Goal: Complete application form: Complete application form

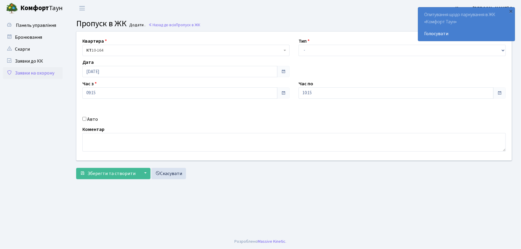
drag, startPoint x: 42, startPoint y: 72, endPoint x: 60, endPoint y: 74, distance: 18.0
click at [43, 72] on link "Заявки на охорону" at bounding box center [33, 73] width 60 height 12
select select "1"
click at [298, 45] on select "- Доставка Таксі Гості Сервіс" at bounding box center [401, 50] width 207 height 11
drag, startPoint x: 291, startPoint y: 94, endPoint x: 282, endPoint y: 94, distance: 8.7
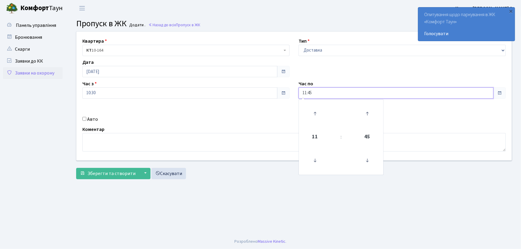
click at [282, 94] on div "Квартира <b>КТ</b>&nbsp;&nbsp;&nbsp;&nbsp;10-164 КТ 10-164 Тип - Доставка Таксі…" at bounding box center [294, 96] width 444 height 129
type input "22:00"
click at [83, 119] on input "Авто" at bounding box center [84, 119] width 4 height 4
checkbox input "true"
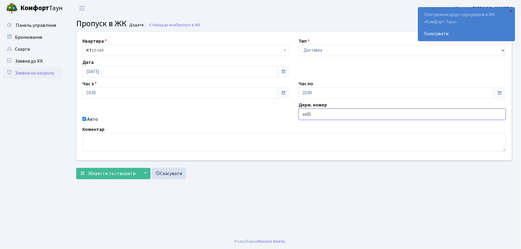
type input "АА9335ОР"
click at [76, 168] on button "Зберегти та створити" at bounding box center [107, 173] width 63 height 11
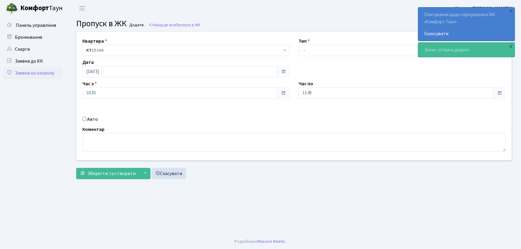
click at [52, 75] on link "Заявки на охорону" at bounding box center [33, 73] width 60 height 12
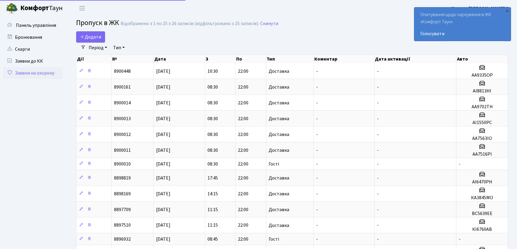
select select "25"
